Goal: Task Accomplishment & Management: Use online tool/utility

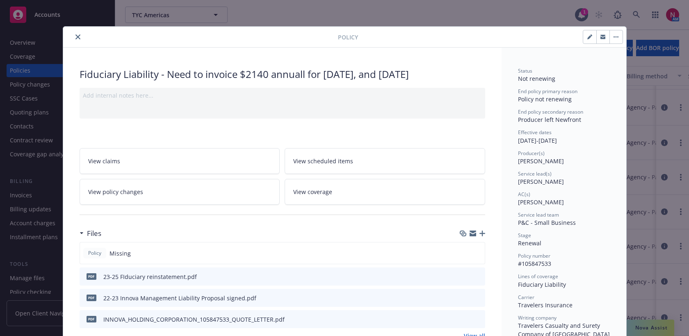
click at [75, 34] on icon "close" at bounding box center [77, 36] width 5 height 5
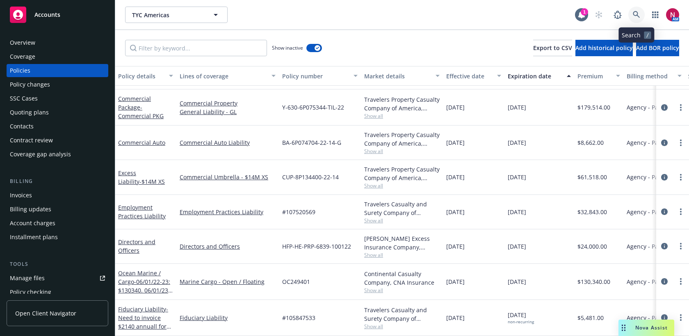
click at [636, 14] on icon at bounding box center [636, 14] width 7 height 7
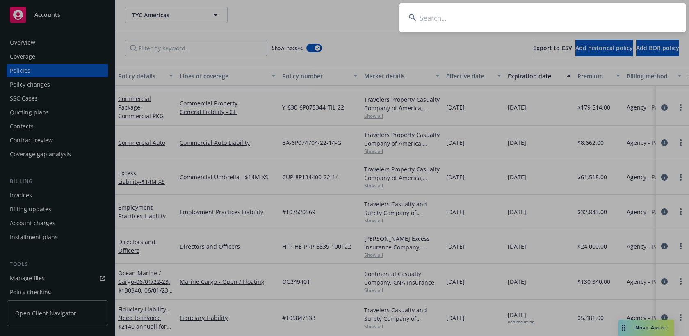
click at [438, 15] on input at bounding box center [542, 18] width 287 height 30
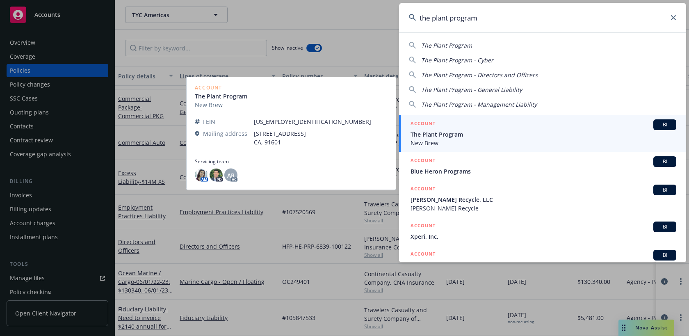
type input "the plant program"
click at [460, 128] on div "ACCOUNT BI" at bounding box center [544, 124] width 266 height 11
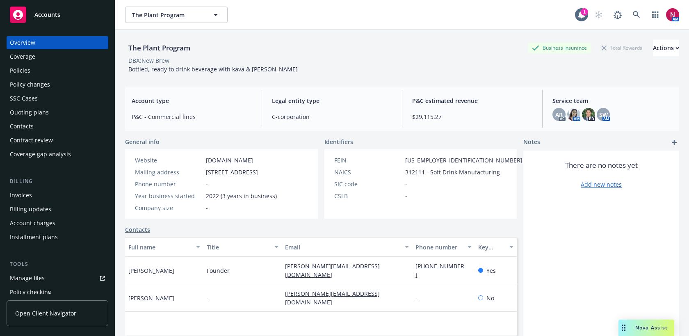
click at [36, 71] on div "Policies" at bounding box center [57, 70] width 95 height 13
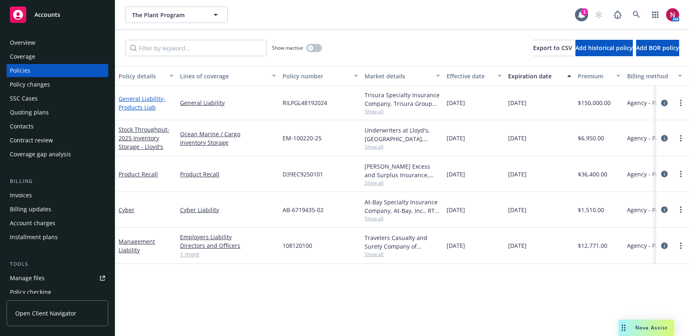
click at [133, 97] on link "General Liability - Products Liab" at bounding box center [142, 103] width 47 height 16
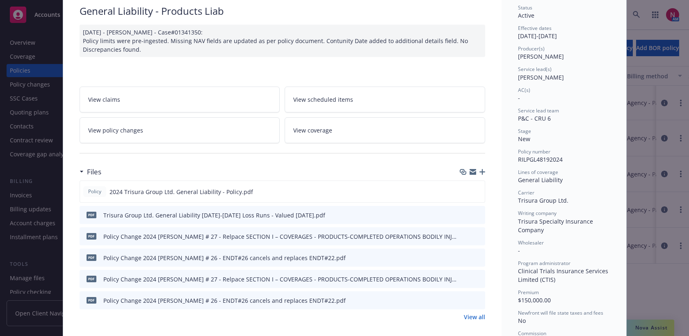
scroll to position [89, 0]
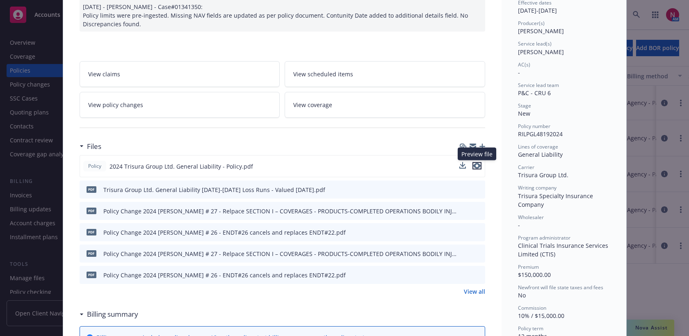
click at [477, 165] on icon "preview file" at bounding box center [476, 166] width 7 height 6
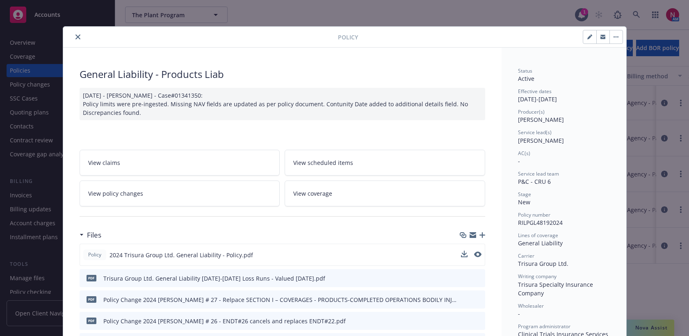
click at [76, 34] on button "close" at bounding box center [78, 37] width 10 height 10
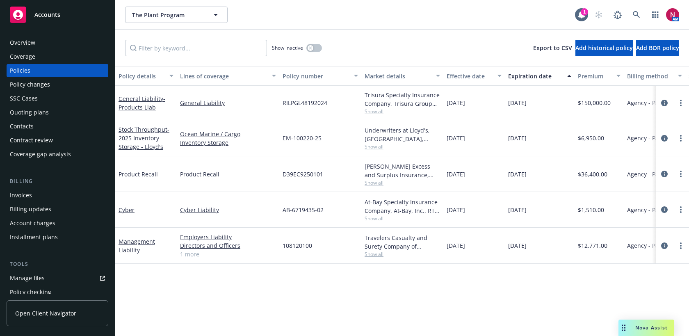
click at [377, 111] on span "Show all" at bounding box center [402, 111] width 75 height 7
click at [396, 28] on div "The Plant Program The Plant Program 1 AM" at bounding box center [402, 15] width 574 height 30
click at [57, 45] on div "Overview" at bounding box center [57, 42] width 95 height 13
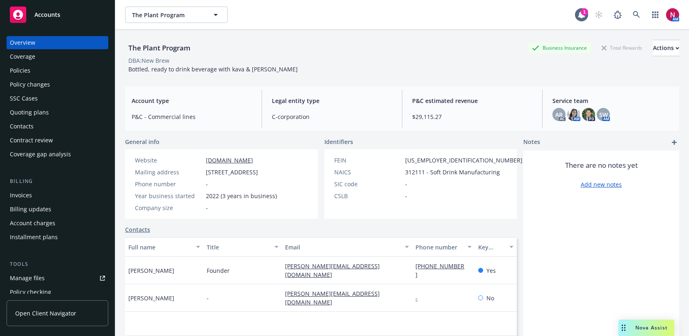
drag, startPoint x: 206, startPoint y: 172, endPoint x: 233, endPoint y: 181, distance: 27.9
click at [233, 176] on span "5754 Satsuma ave, North Hollywood, CA, 91601" at bounding box center [232, 172] width 52 height 9
copy span "5754 Satsuma ave, North Hollywood, CA, 91601"
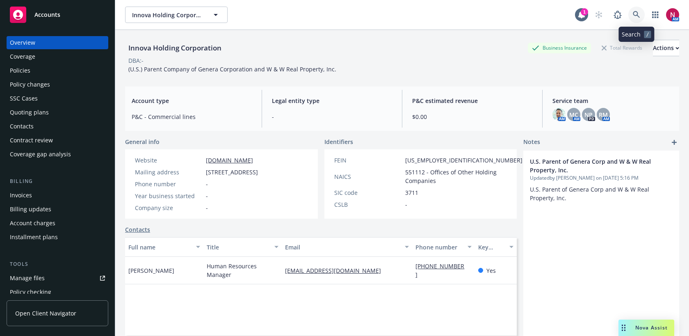
click at [641, 10] on link at bounding box center [636, 15] width 16 height 16
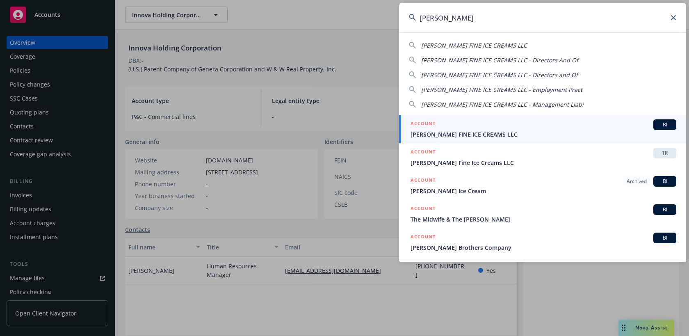
type input "[PERSON_NAME]"
click at [555, 123] on div "ACCOUNT BI" at bounding box center [544, 124] width 266 height 11
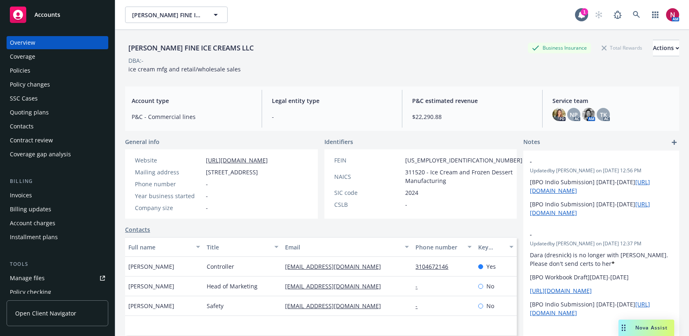
click at [48, 73] on div "Policies" at bounding box center [57, 70] width 95 height 13
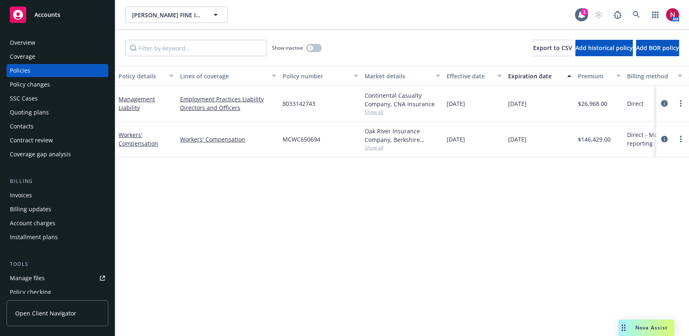
click at [667, 103] on icon "circleInformation" at bounding box center [664, 103] width 7 height 7
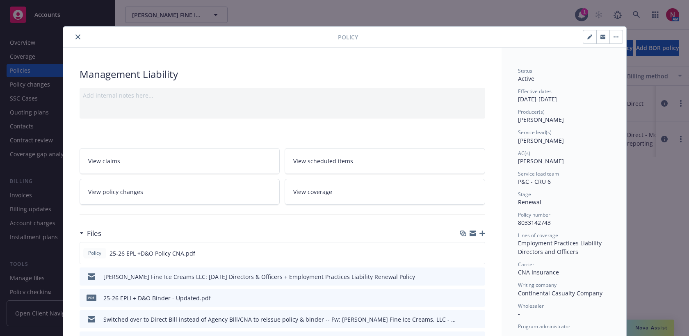
click at [76, 35] on icon "close" at bounding box center [77, 36] width 5 height 5
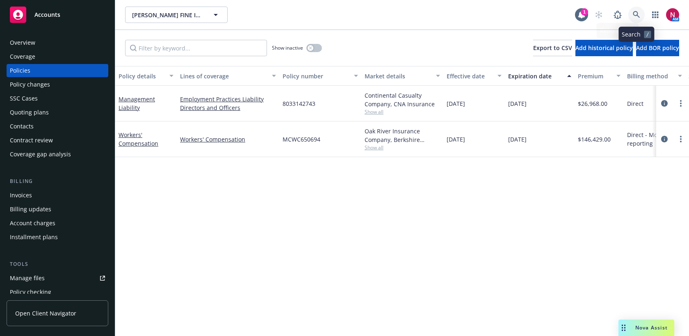
click at [636, 15] on icon at bounding box center [636, 14] width 7 height 7
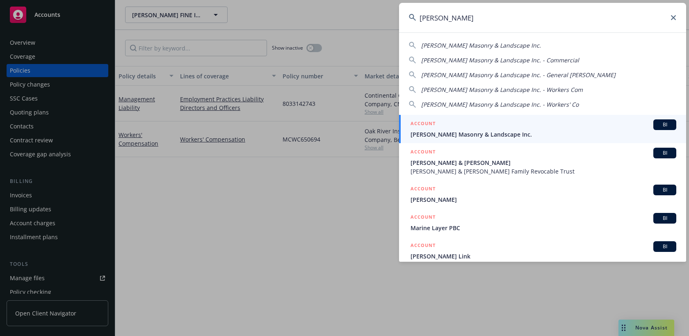
type input "[PERSON_NAME]"
click at [549, 131] on span "[PERSON_NAME] Masonry & Landscape Inc." at bounding box center [544, 134] width 266 height 9
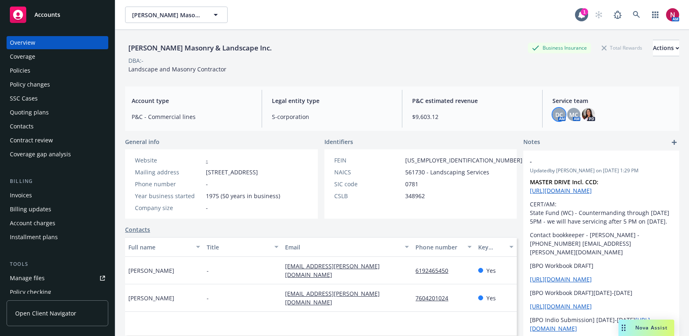
click at [560, 113] on span "DC" at bounding box center [559, 114] width 8 height 9
click at [637, 17] on icon at bounding box center [636, 14] width 7 height 7
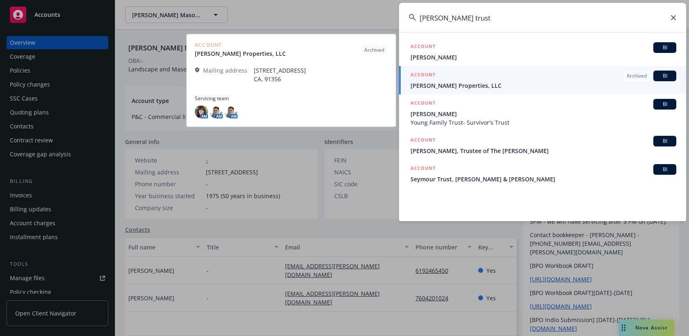
type input "[PERSON_NAME] trust"
click at [596, 80] on div "ACCOUNT Archived BI" at bounding box center [544, 76] width 266 height 11
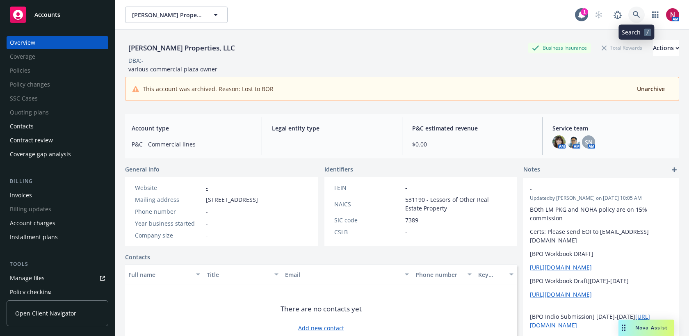
click at [637, 11] on link at bounding box center [636, 15] width 16 height 16
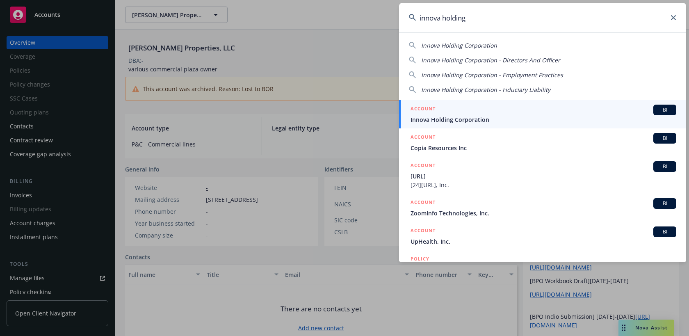
type input "innova holding"
click at [521, 117] on span "Innova Holding Corporation" at bounding box center [544, 119] width 266 height 9
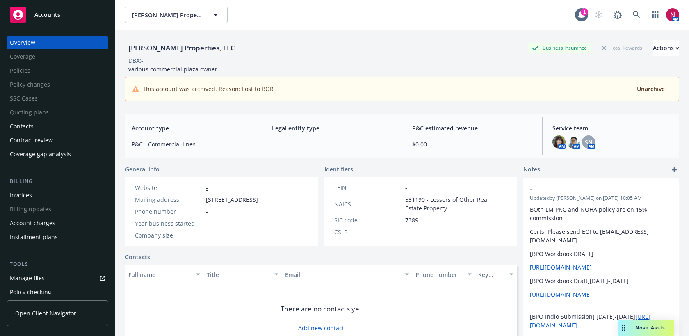
scroll to position [7, 0]
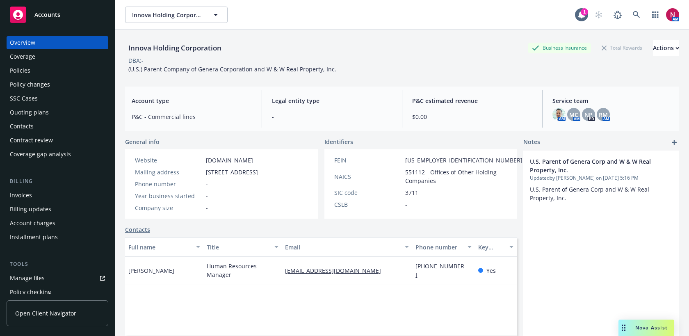
click at [22, 71] on div "Policies" at bounding box center [20, 70] width 21 height 13
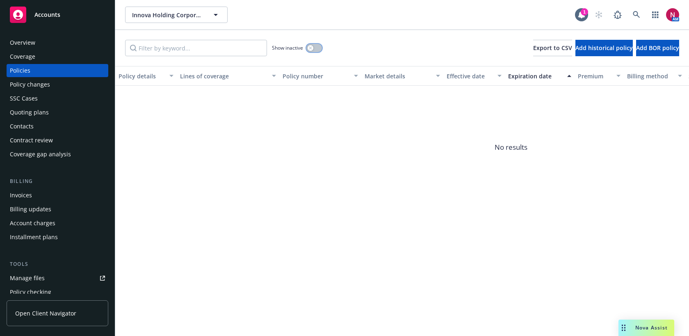
click at [315, 44] on button "button" at bounding box center [314, 48] width 16 height 8
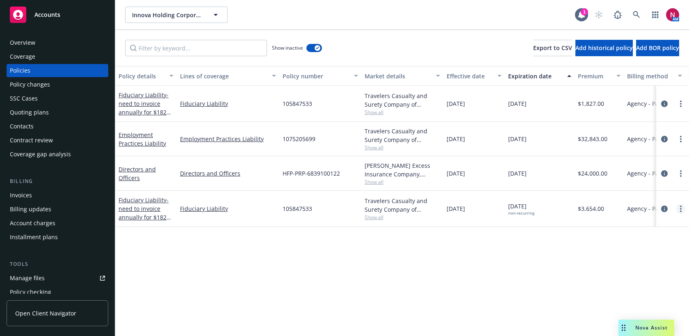
click at [680, 204] on link "more" at bounding box center [681, 209] width 10 height 10
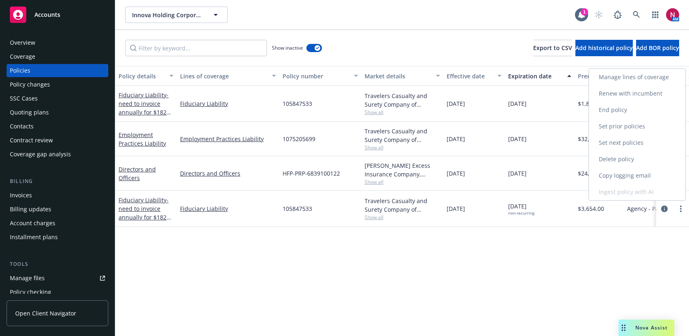
click at [637, 174] on link "Copy logging email" at bounding box center [637, 175] width 96 height 16
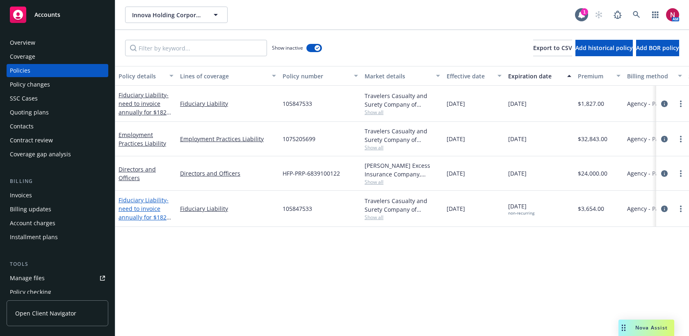
click at [142, 199] on link "Fiduciary Liability - need to invoice annually for $1827 on [DATE], [DATE]" at bounding box center [144, 213] width 51 height 34
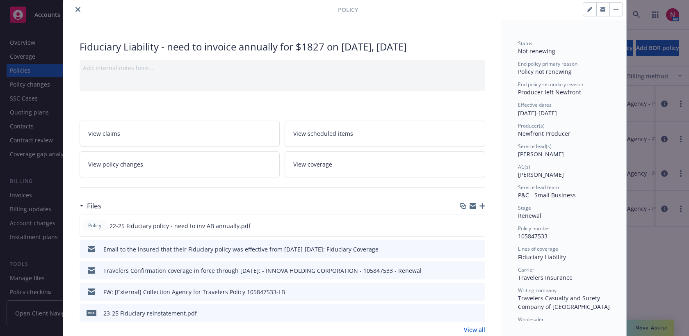
scroll to position [29, 0]
click at [79, 9] on icon "close" at bounding box center [77, 8] width 5 height 5
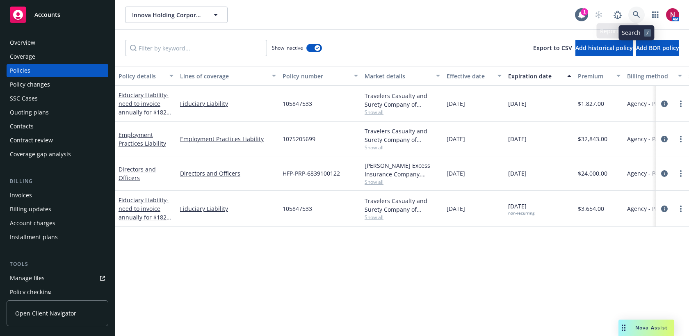
click at [639, 11] on icon at bounding box center [636, 14] width 7 height 7
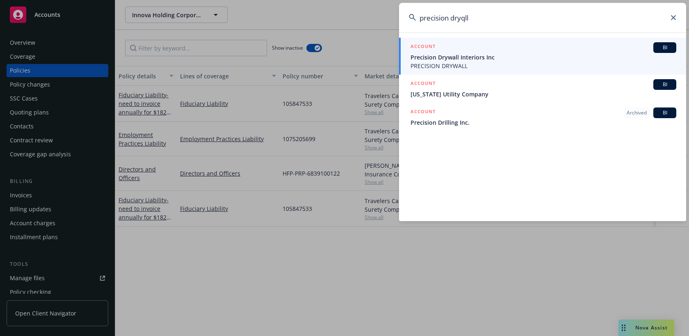
type input "precision dryqll"
click at [591, 55] on span "Precision Drywall Interiors Inc" at bounding box center [544, 57] width 266 height 9
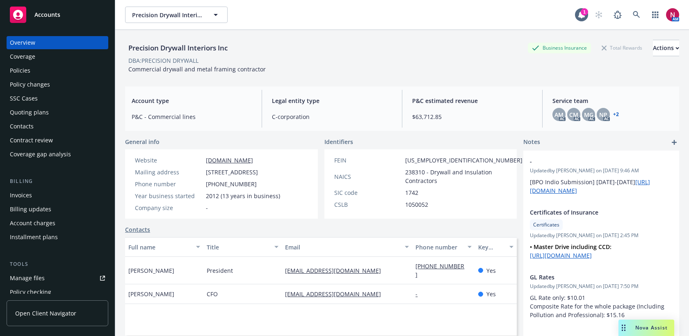
click at [60, 114] on div "Quoting plans" at bounding box center [57, 112] width 95 height 13
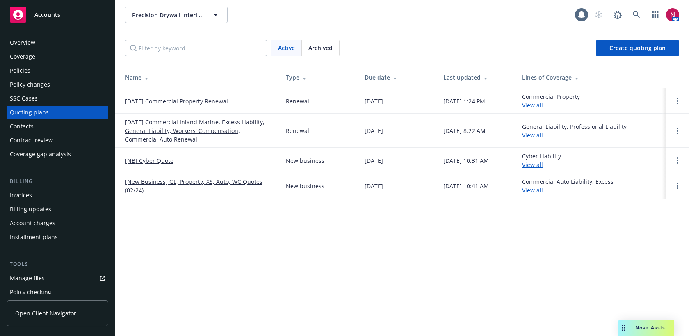
click at [25, 65] on div "Policies" at bounding box center [20, 70] width 21 height 13
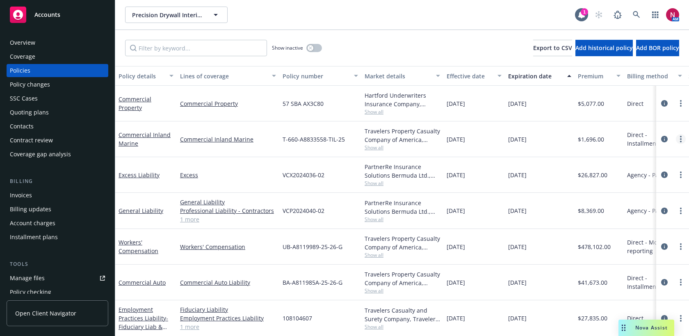
click at [680, 137] on icon "more" at bounding box center [681, 139] width 2 height 7
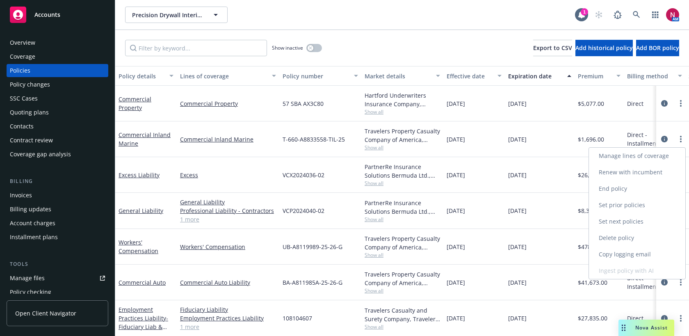
click at [642, 256] on link "Copy logging email" at bounding box center [637, 254] width 96 height 16
